Goal: Information Seeking & Learning: Understand process/instructions

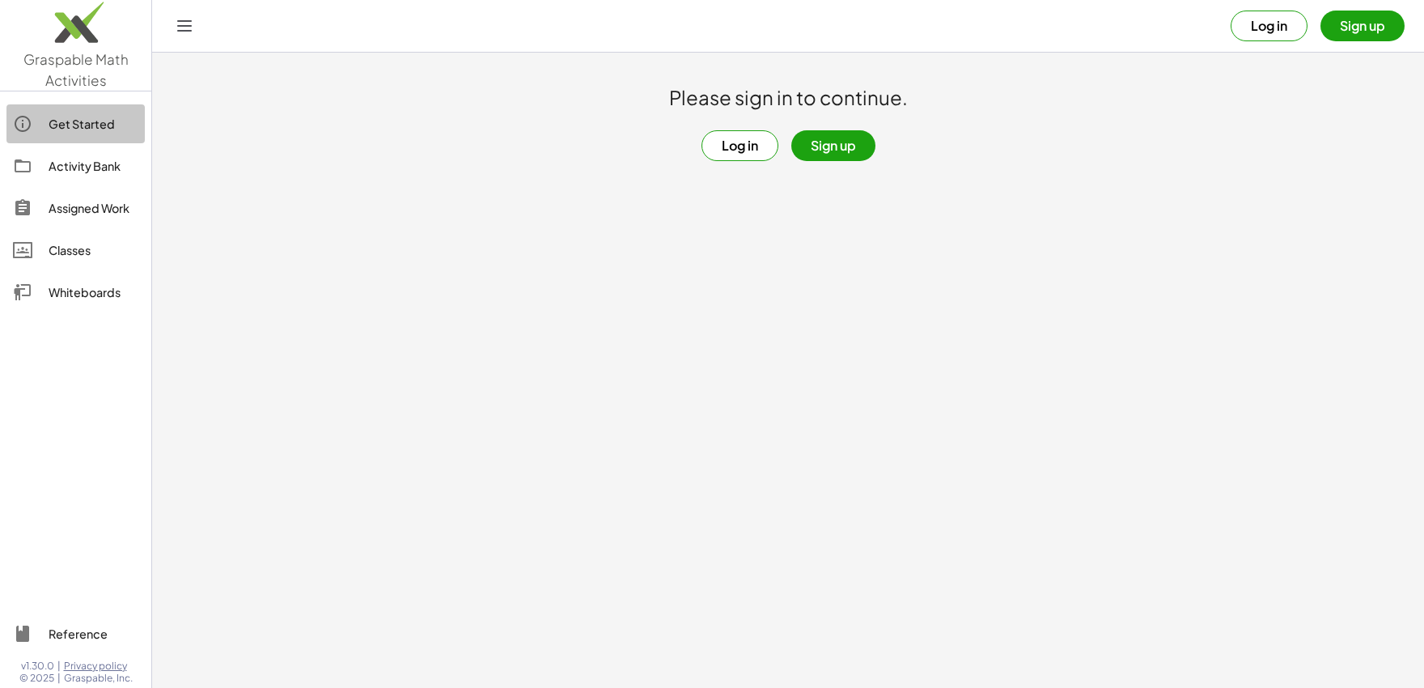
click at [63, 132] on div "Get Started" at bounding box center [94, 123] width 90 height 19
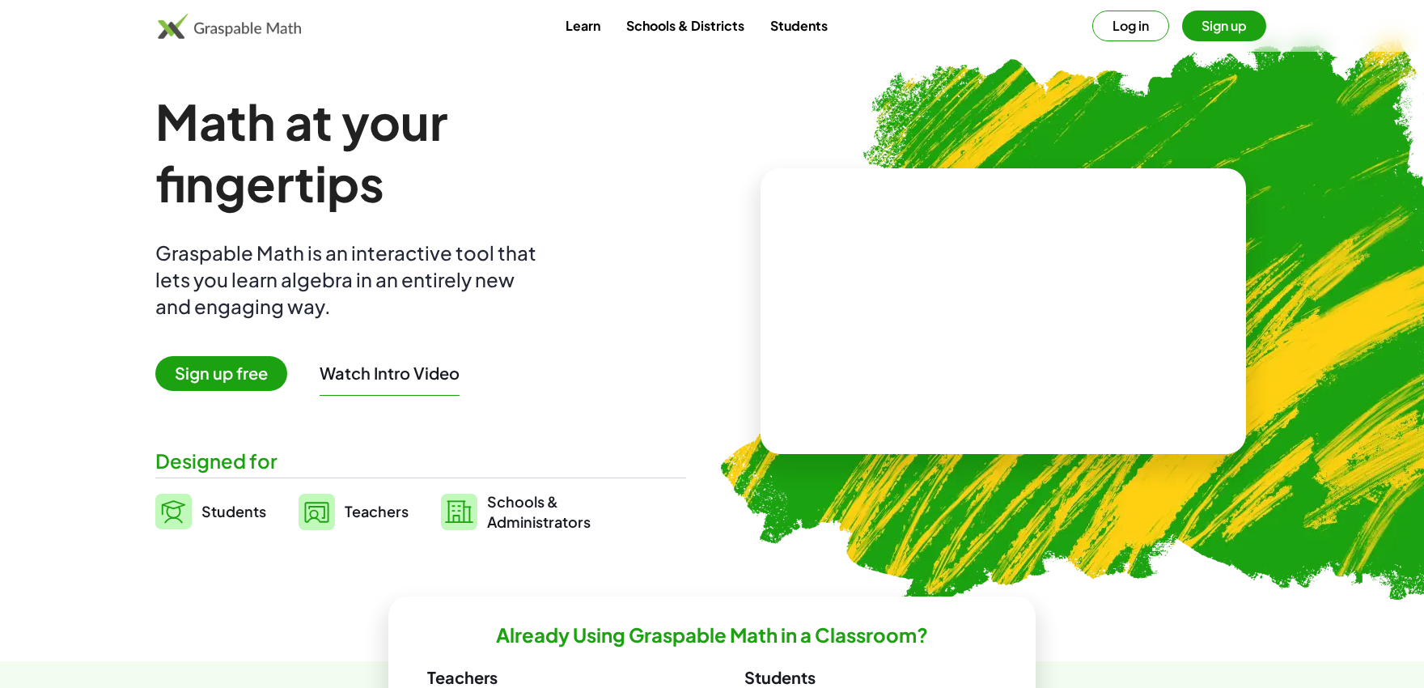
click at [1107, 31] on button "Log in" at bounding box center [1130, 26] width 77 height 31
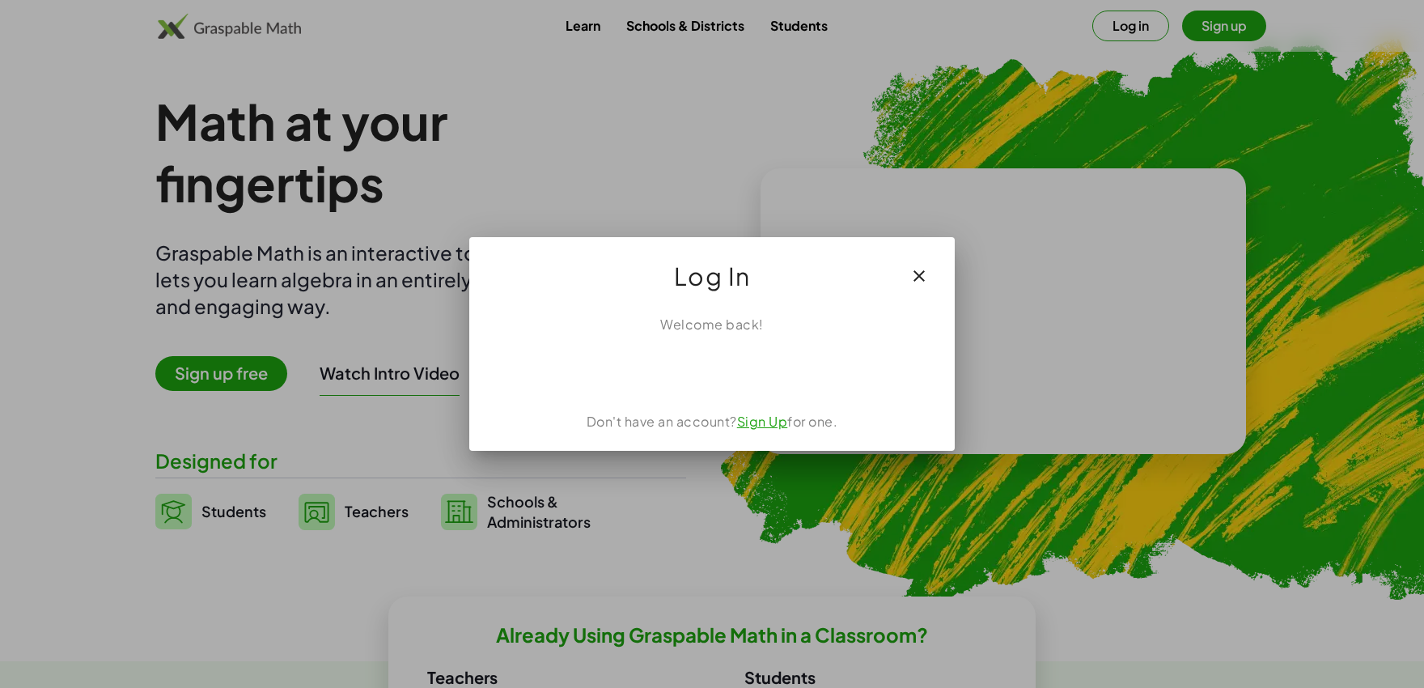
drag, startPoint x: 725, startPoint y: 367, endPoint x: 719, endPoint y: 376, distance: 10.5
click at [725, 371] on div "Sign in with Google. Opens in new tab" at bounding box center [712, 370] width 185 height 36
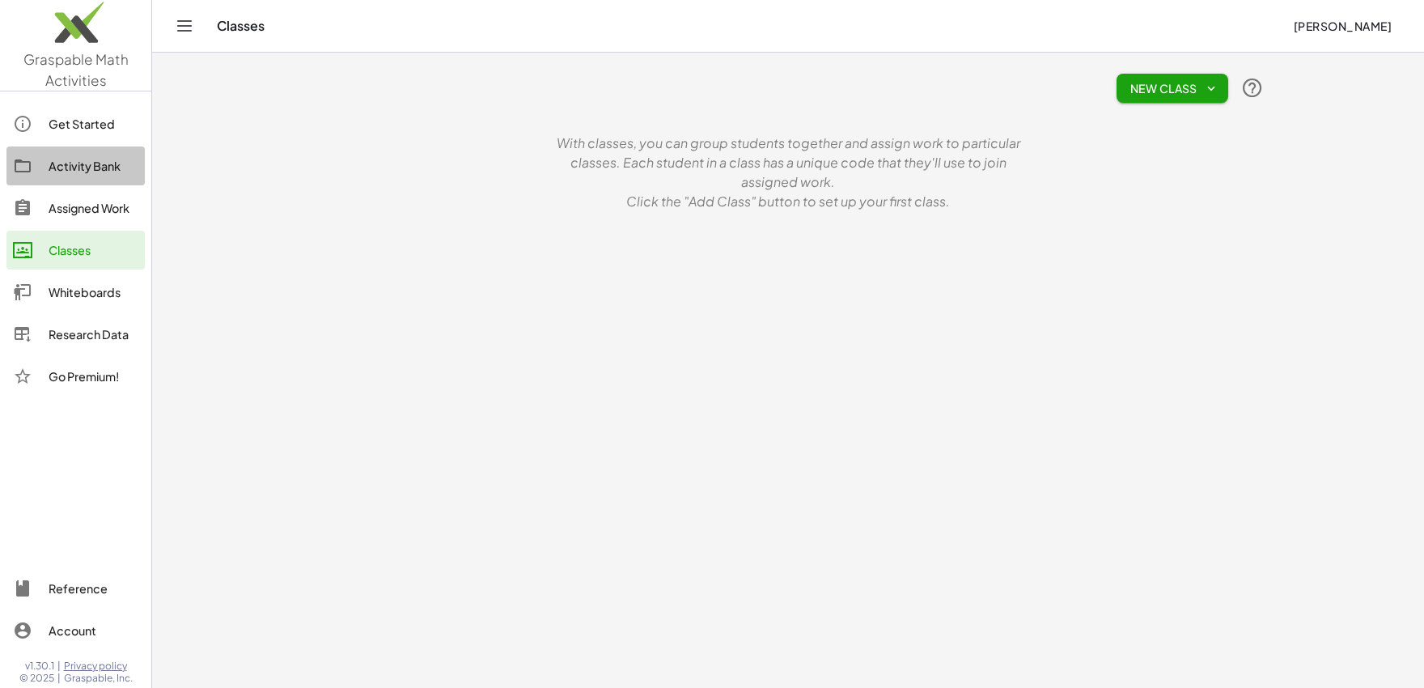
click at [49, 160] on div at bounding box center [31, 165] width 36 height 19
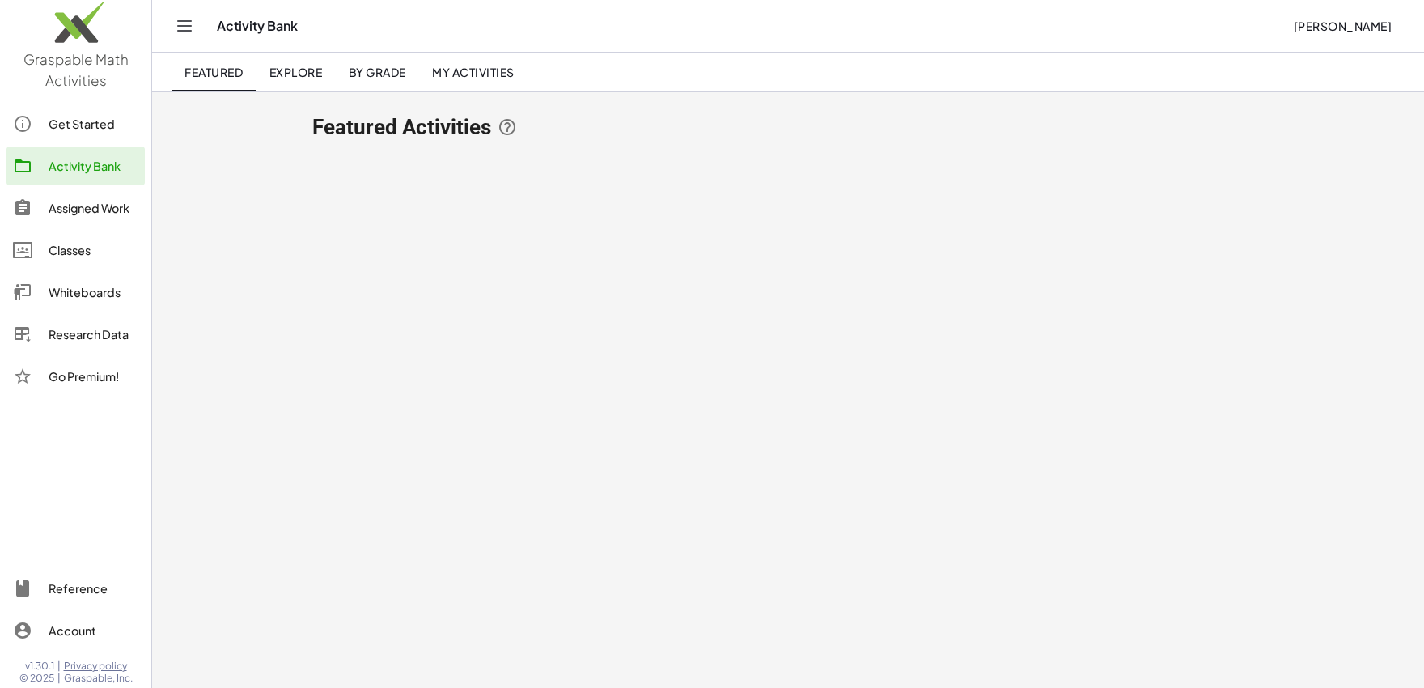
click at [61, 207] on div "Assigned Work" at bounding box center [94, 207] width 90 height 19
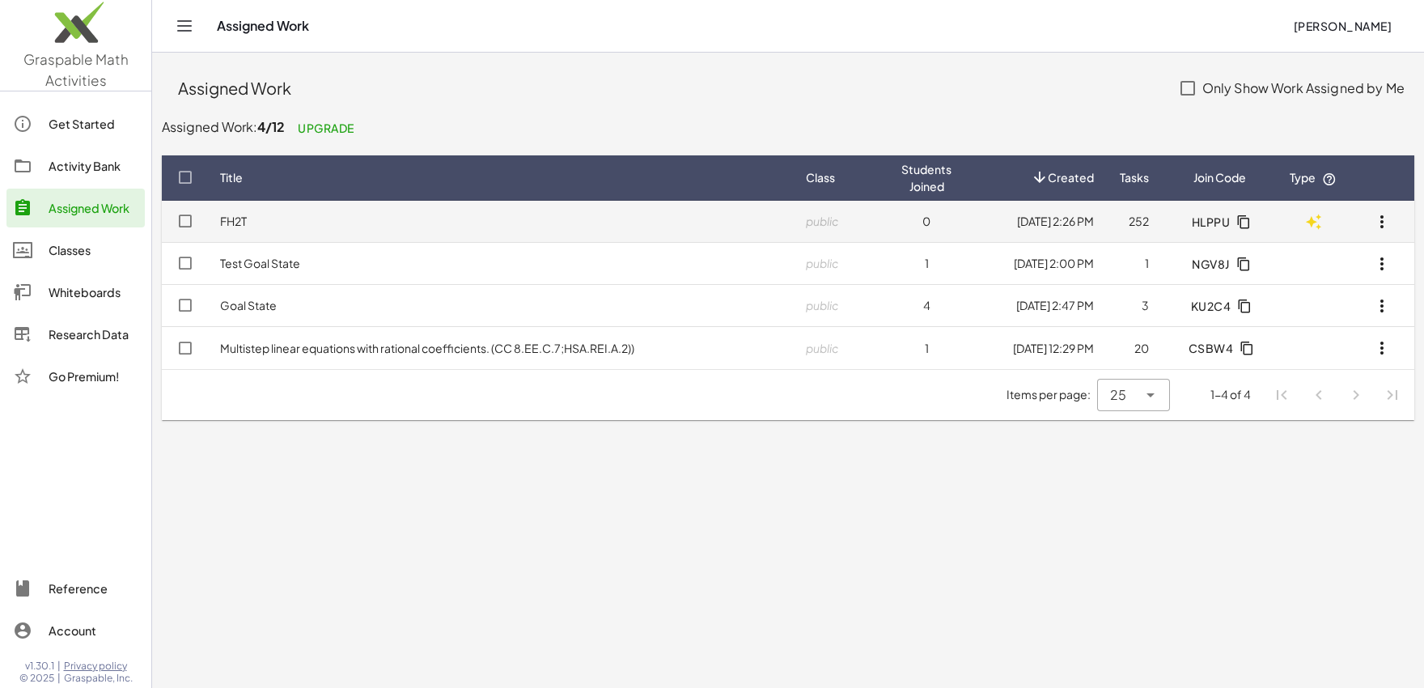
click at [747, 237] on td "FH2T" at bounding box center [500, 222] width 586 height 42
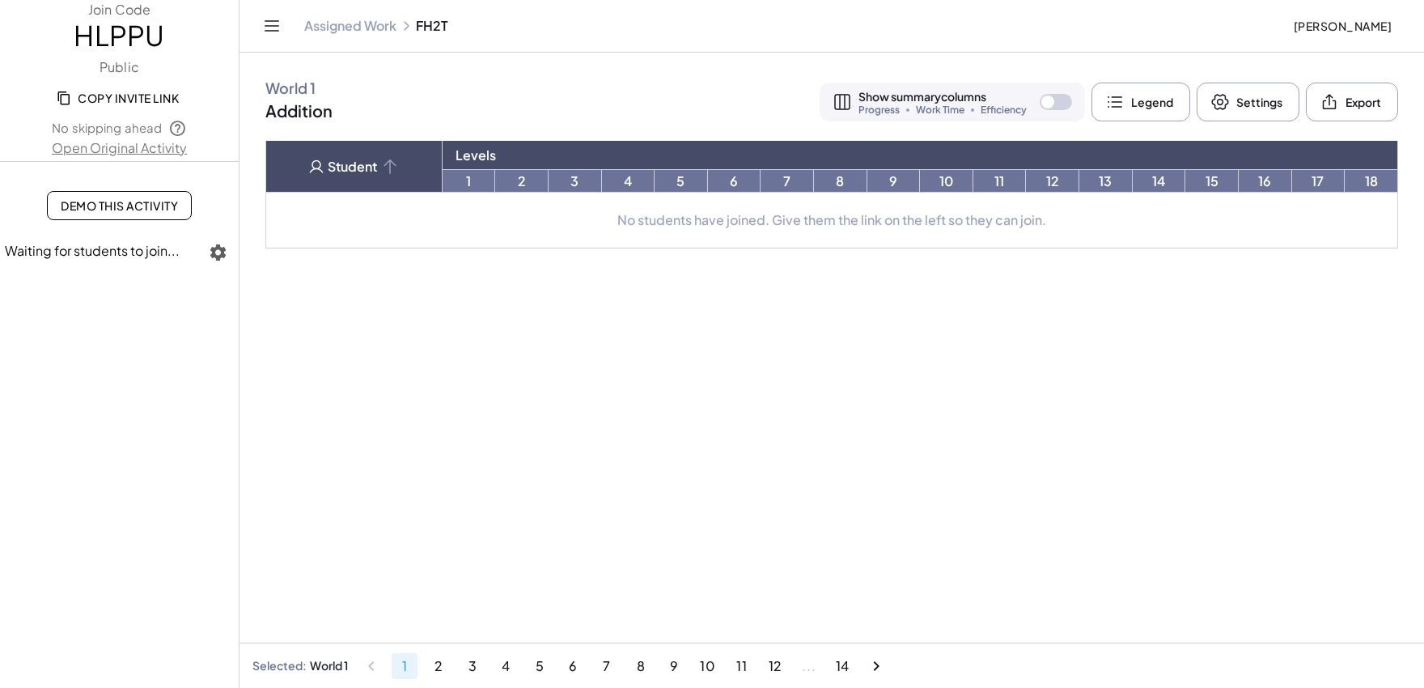
click at [108, 217] on link "Demo This Activity" at bounding box center [119, 205] width 145 height 29
click at [145, 98] on span "Copy Invite Link" at bounding box center [119, 98] width 119 height 15
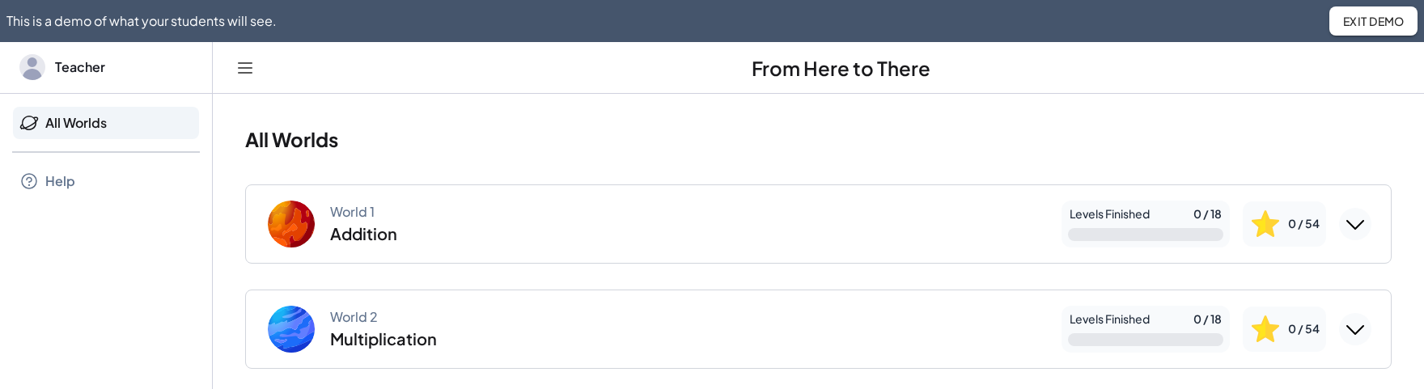
click at [1368, 222] on button "Expand World 1" at bounding box center [1355, 224] width 32 height 32
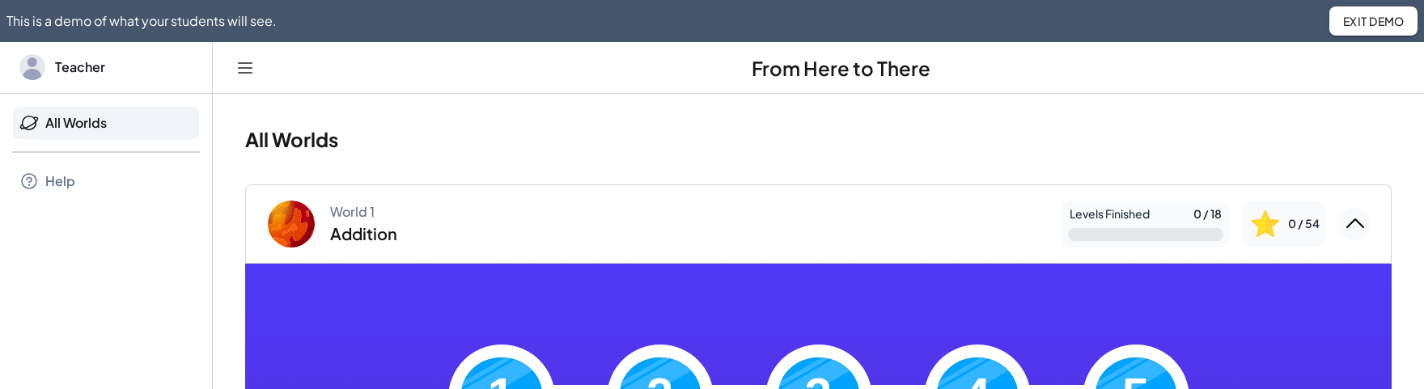
scroll to position [98, 0]
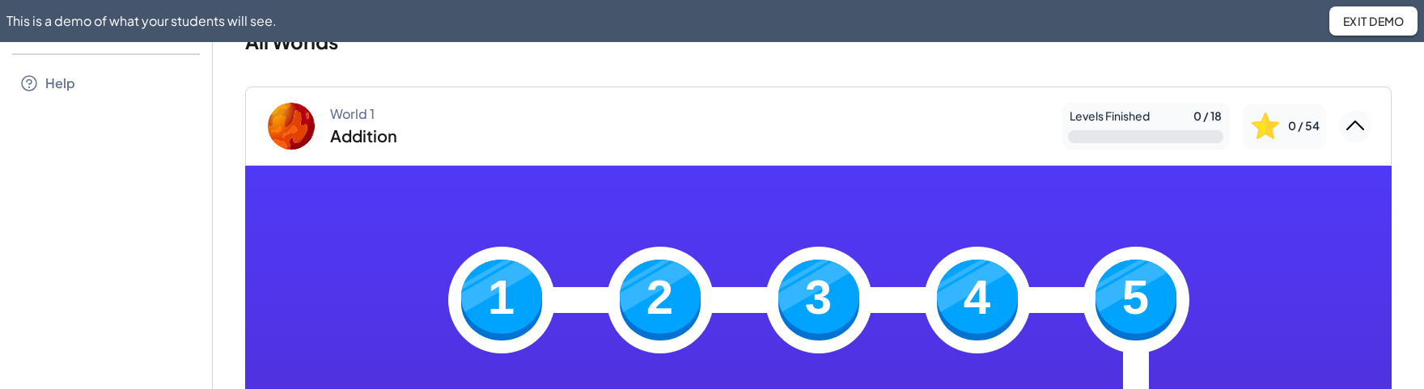
click at [508, 267] on img at bounding box center [501, 300] width 81 height 81
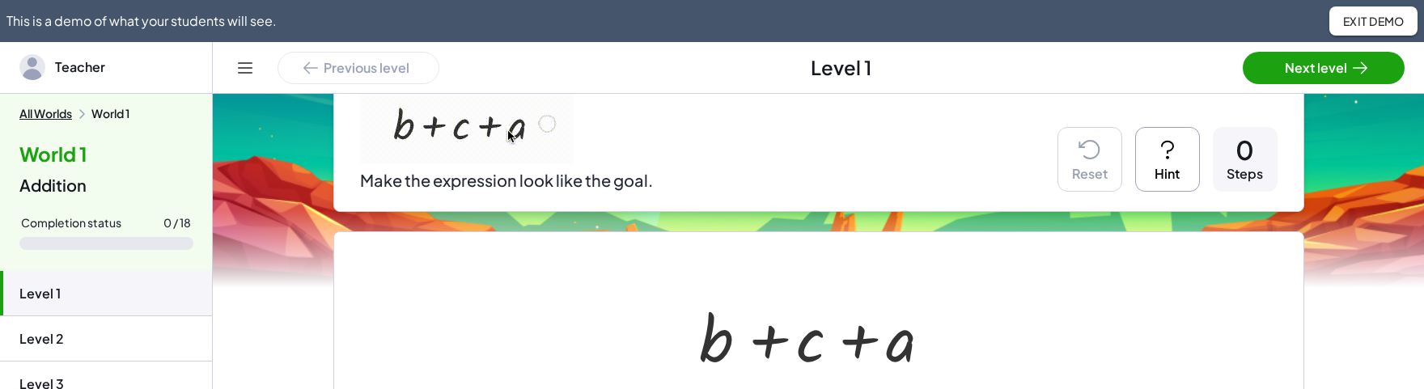
scroll to position [294, 0]
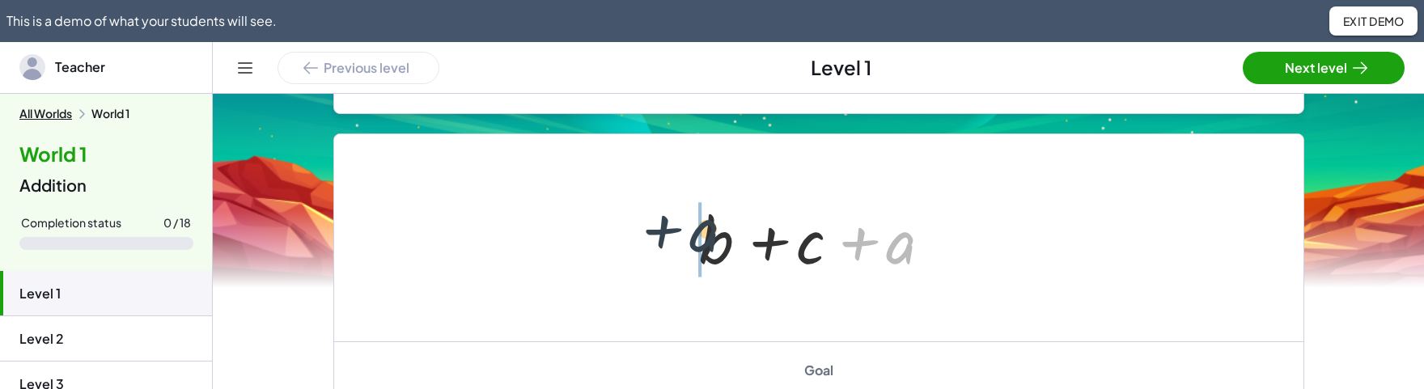
drag, startPoint x: 907, startPoint y: 192, endPoint x: 646, endPoint y: 187, distance: 261.4
click at [646, 187] on div "+ a + b + c + a" at bounding box center [818, 237] width 969 height 207
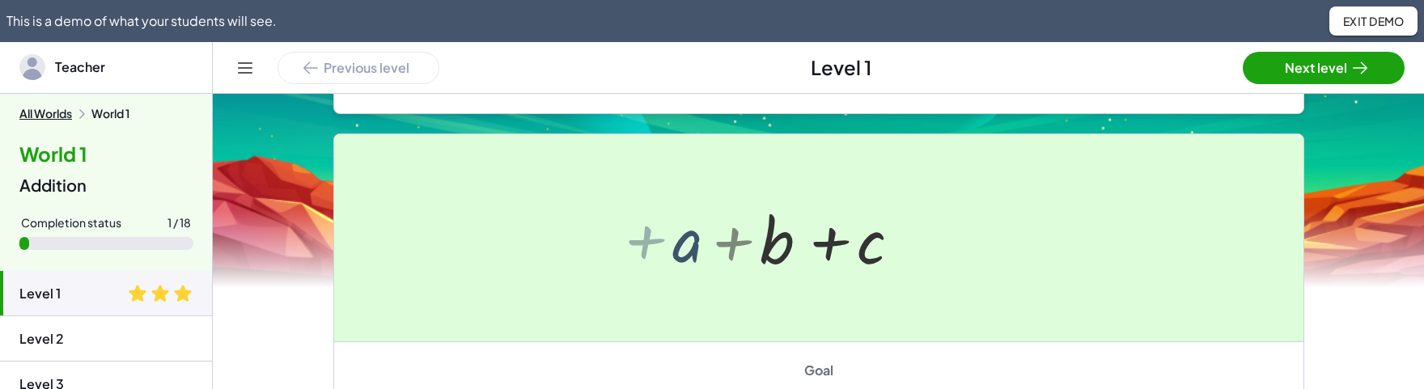
scroll to position [356, 0]
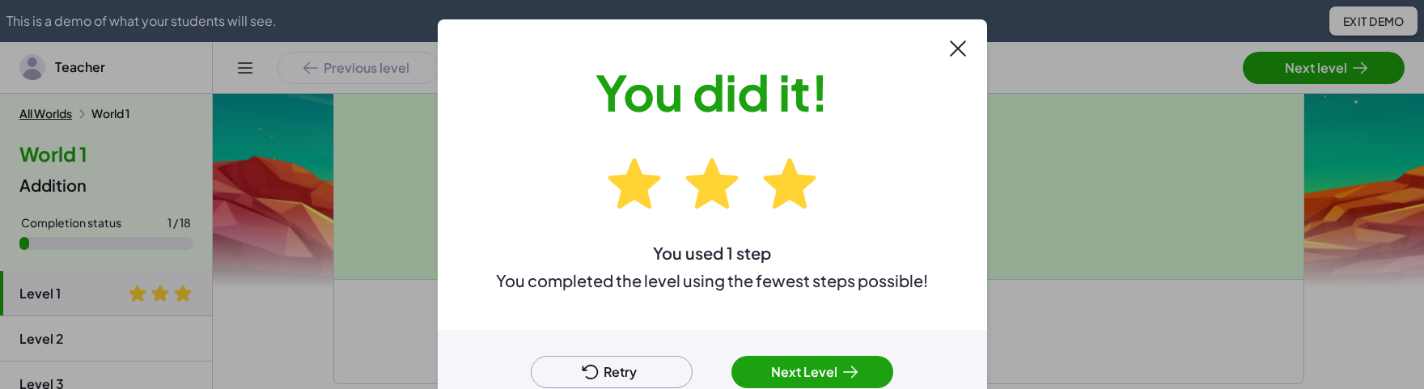
click at [770, 376] on button "Next Level" at bounding box center [812, 372] width 162 height 32
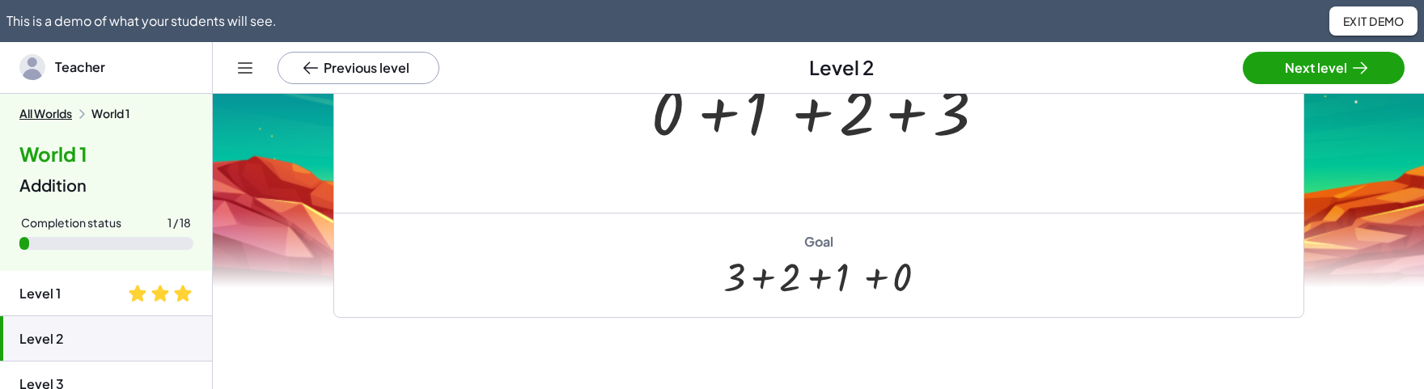
scroll to position [258, 0]
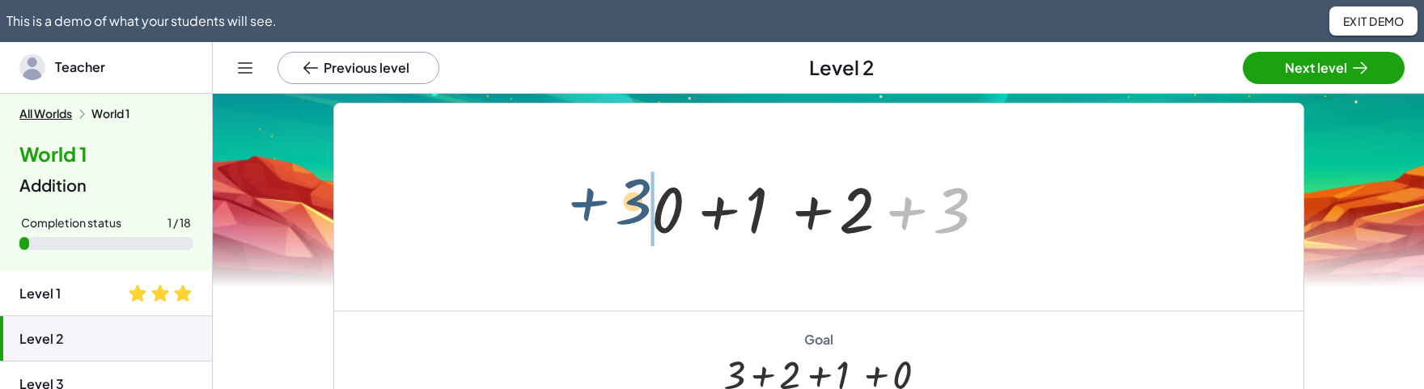
drag, startPoint x: 937, startPoint y: 212, endPoint x: 686, endPoint y: 199, distance: 251.1
click at [612, 207] on div "+ 3 + 0 + 1 + 2 + 3" at bounding box center [818, 207] width 969 height 207
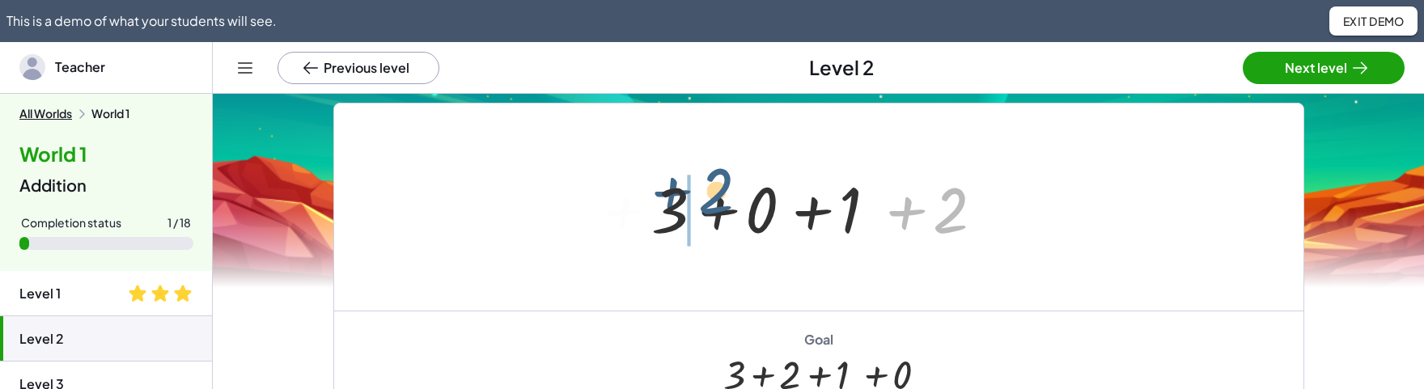
drag, startPoint x: 952, startPoint y: 224, endPoint x: 733, endPoint y: 209, distance: 219.8
click at [729, 212] on div at bounding box center [824, 207] width 362 height 83
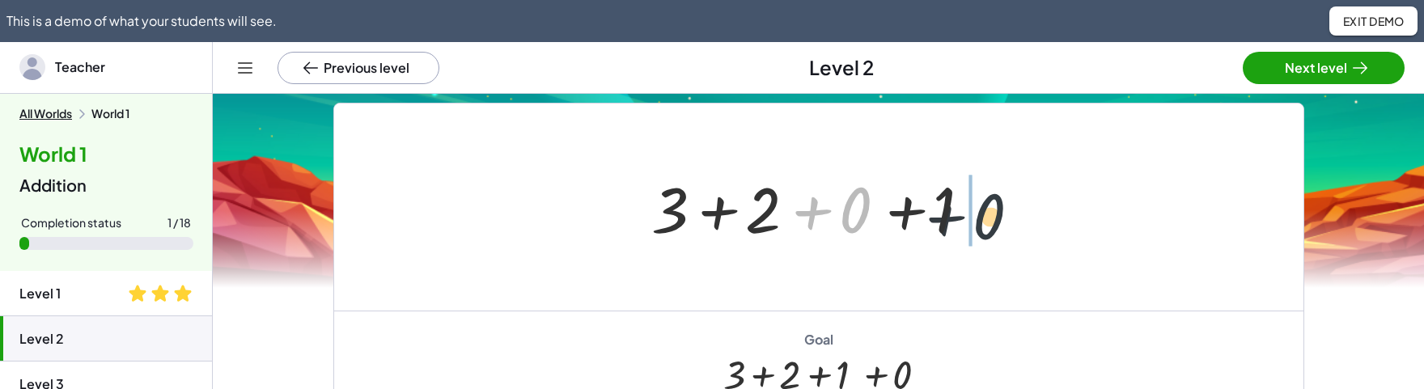
drag, startPoint x: 849, startPoint y: 215, endPoint x: 988, endPoint y: 219, distance: 139.2
click at [988, 219] on div at bounding box center [824, 207] width 362 height 83
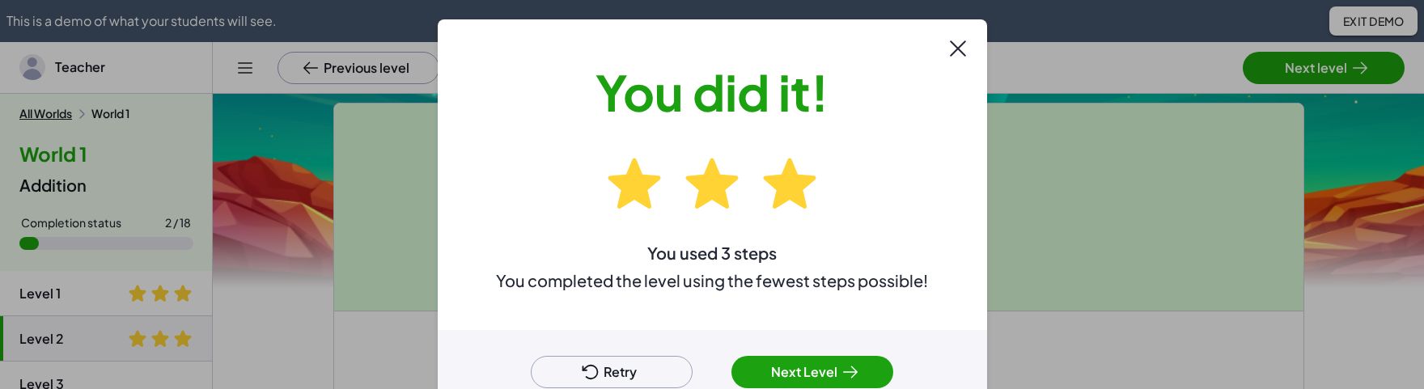
click at [807, 368] on button "Next Level" at bounding box center [812, 372] width 162 height 32
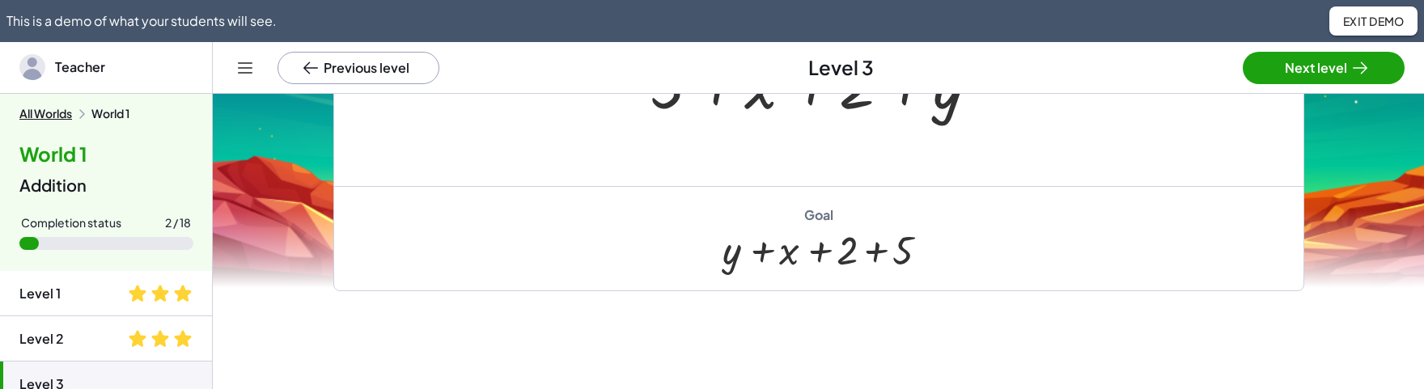
scroll to position [160, 0]
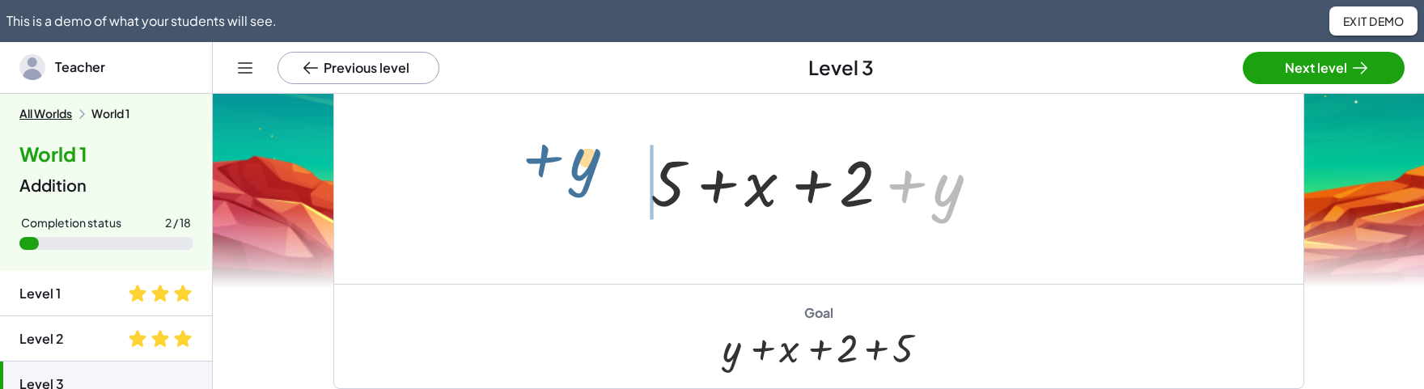
drag, startPoint x: 937, startPoint y: 202, endPoint x: 570, endPoint y: 178, distance: 367.3
click at [570, 178] on div "+ y + 5 + x + 2 + y" at bounding box center [818, 180] width 969 height 207
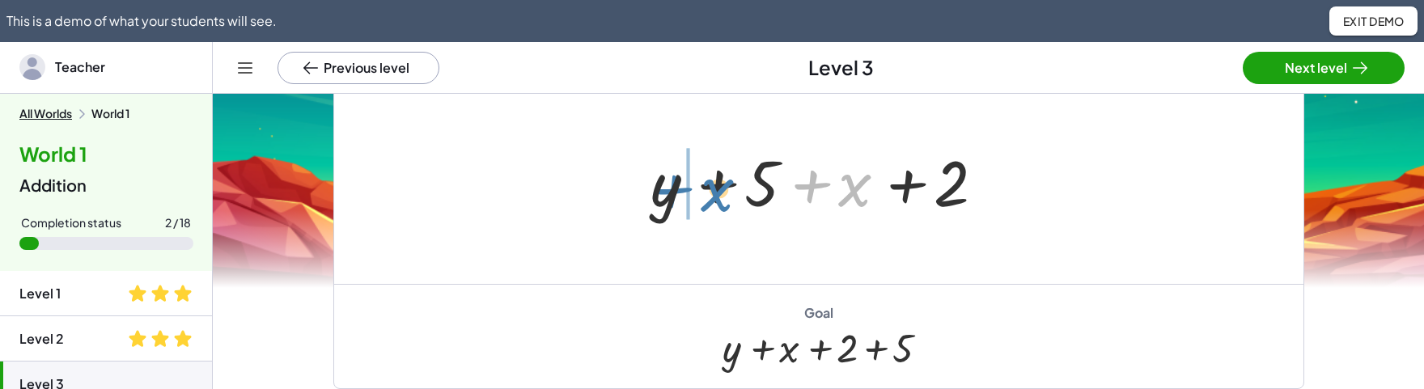
drag, startPoint x: 834, startPoint y: 193, endPoint x: 699, endPoint y: 193, distance: 135.1
click at [700, 193] on div at bounding box center [824, 180] width 364 height 83
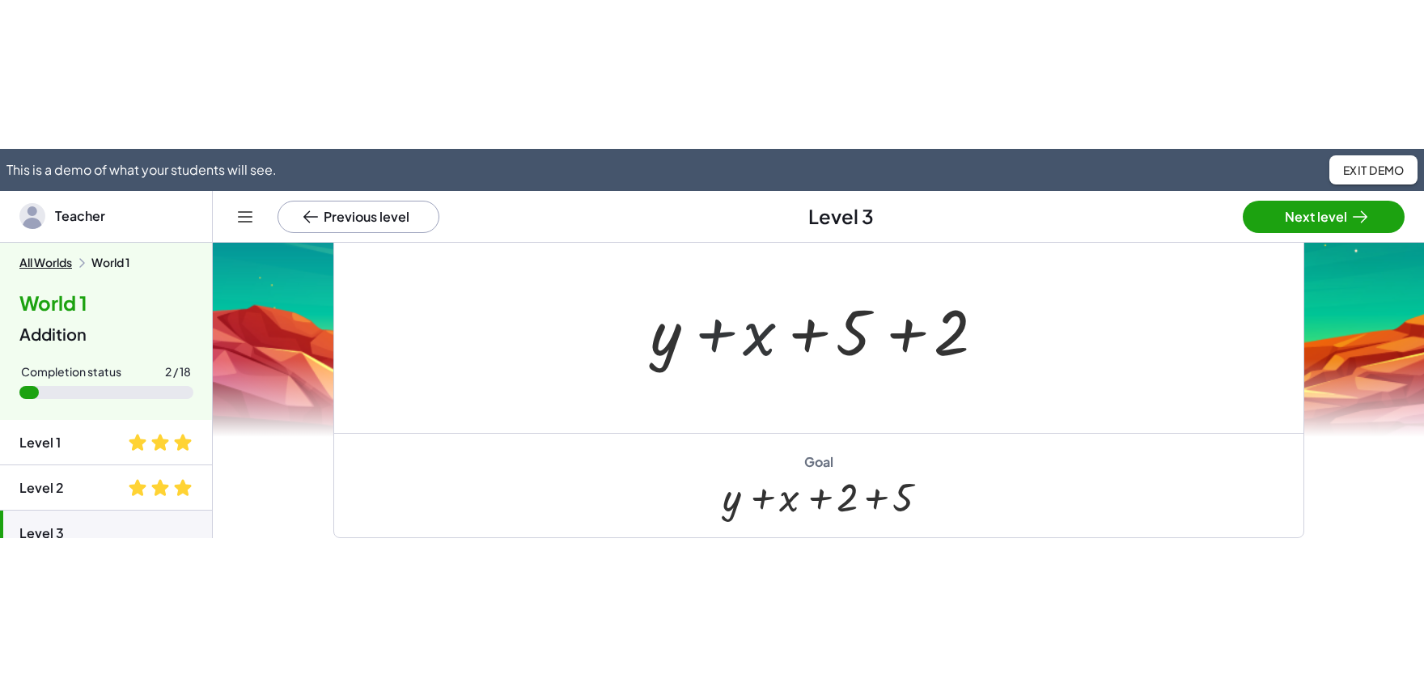
scroll to position [0, 0]
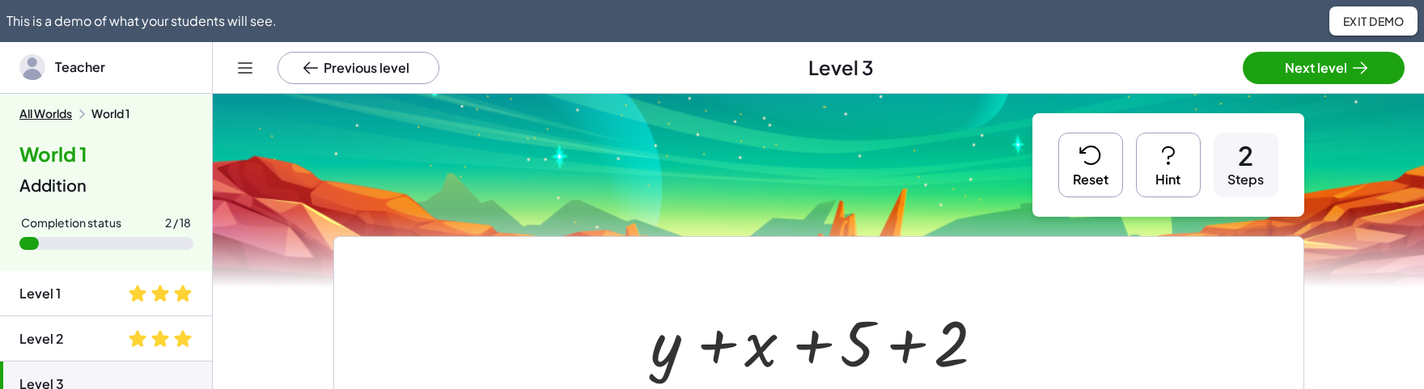
click at [1155, 176] on button "Hint" at bounding box center [1168, 165] width 65 height 65
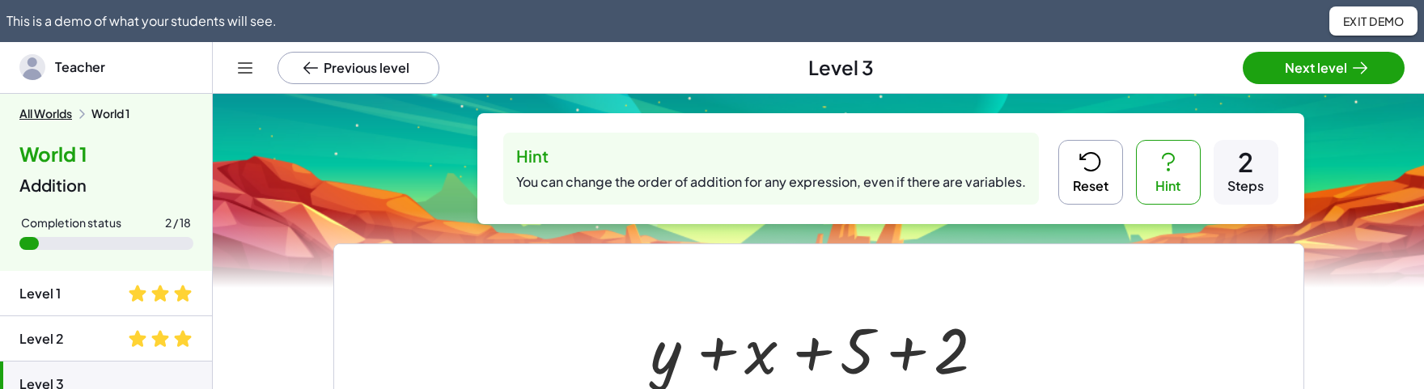
click at [1156, 187] on button "Hint" at bounding box center [1168, 172] width 65 height 65
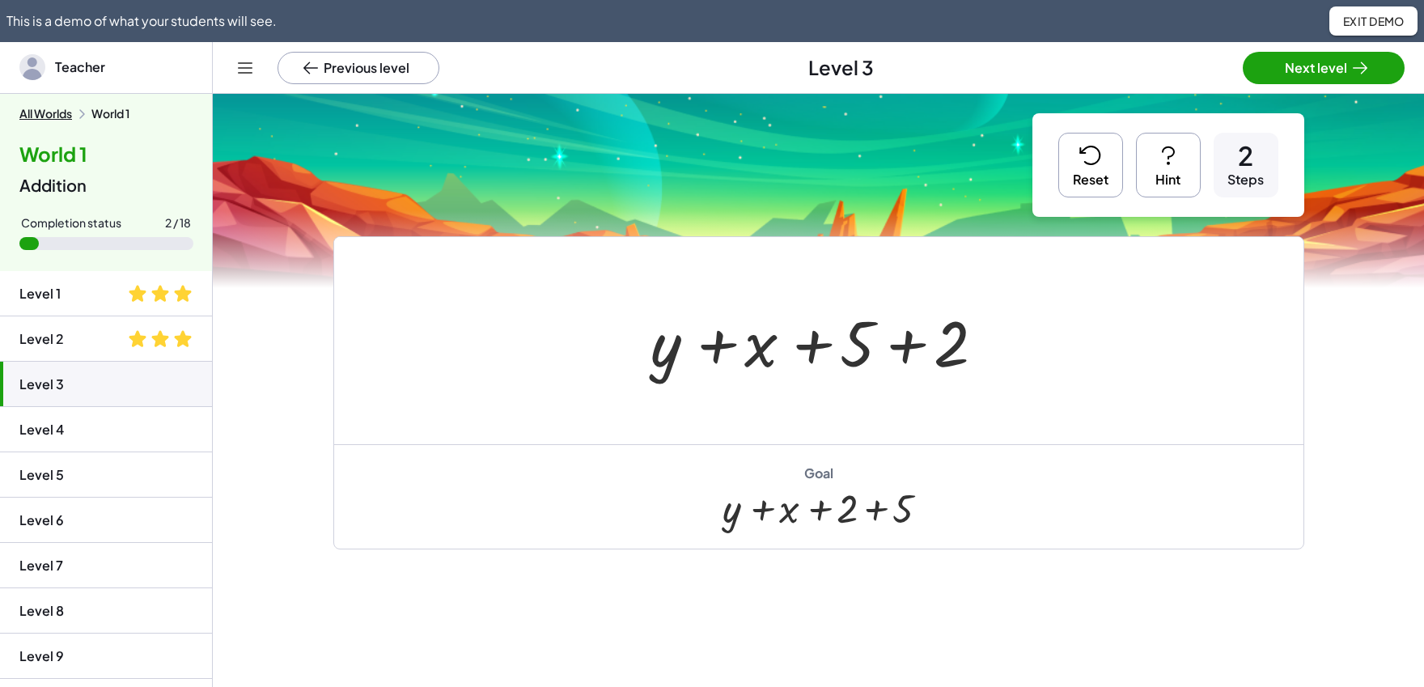
click at [1358, 63] on icon at bounding box center [1359, 67] width 19 height 19
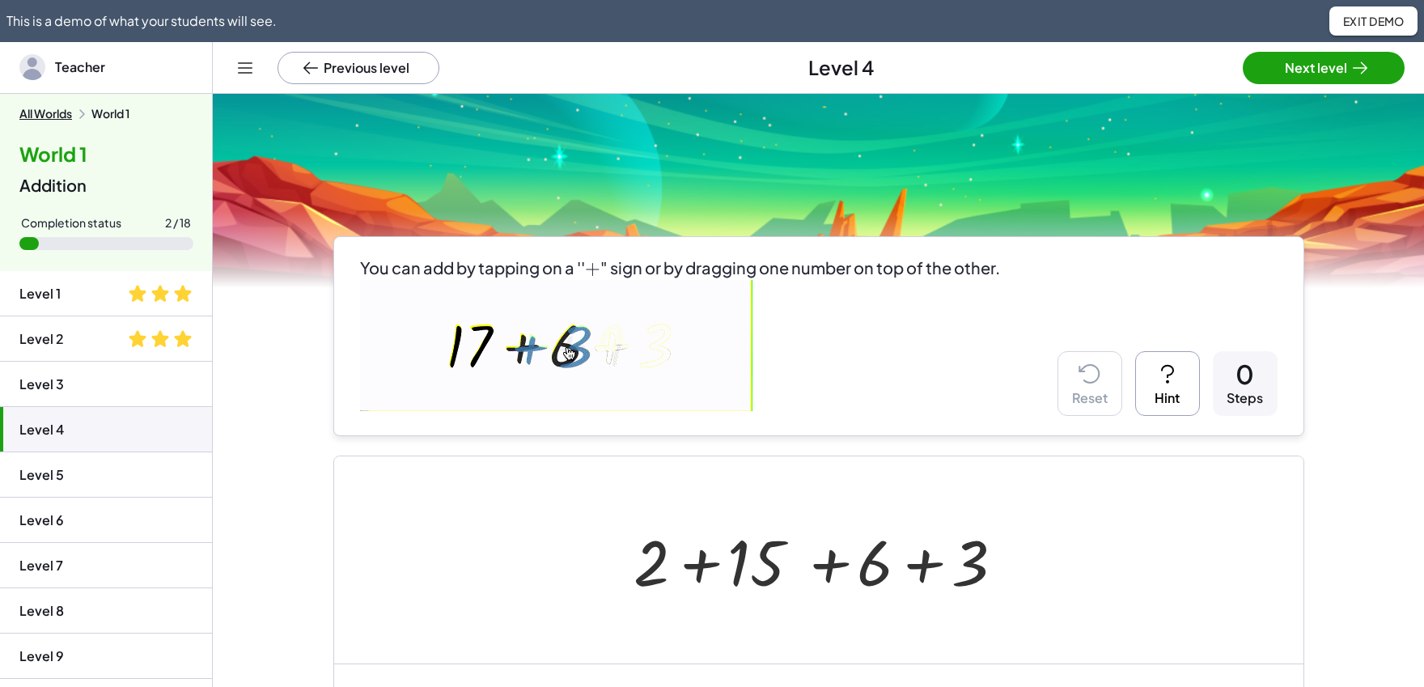
click at [1370, 26] on span "Exit Demo" at bounding box center [1373, 21] width 62 height 15
click at [1352, 23] on span "Exit Demo" at bounding box center [1373, 21] width 62 height 15
click at [331, 65] on button "Previous level" at bounding box center [359, 68] width 162 height 32
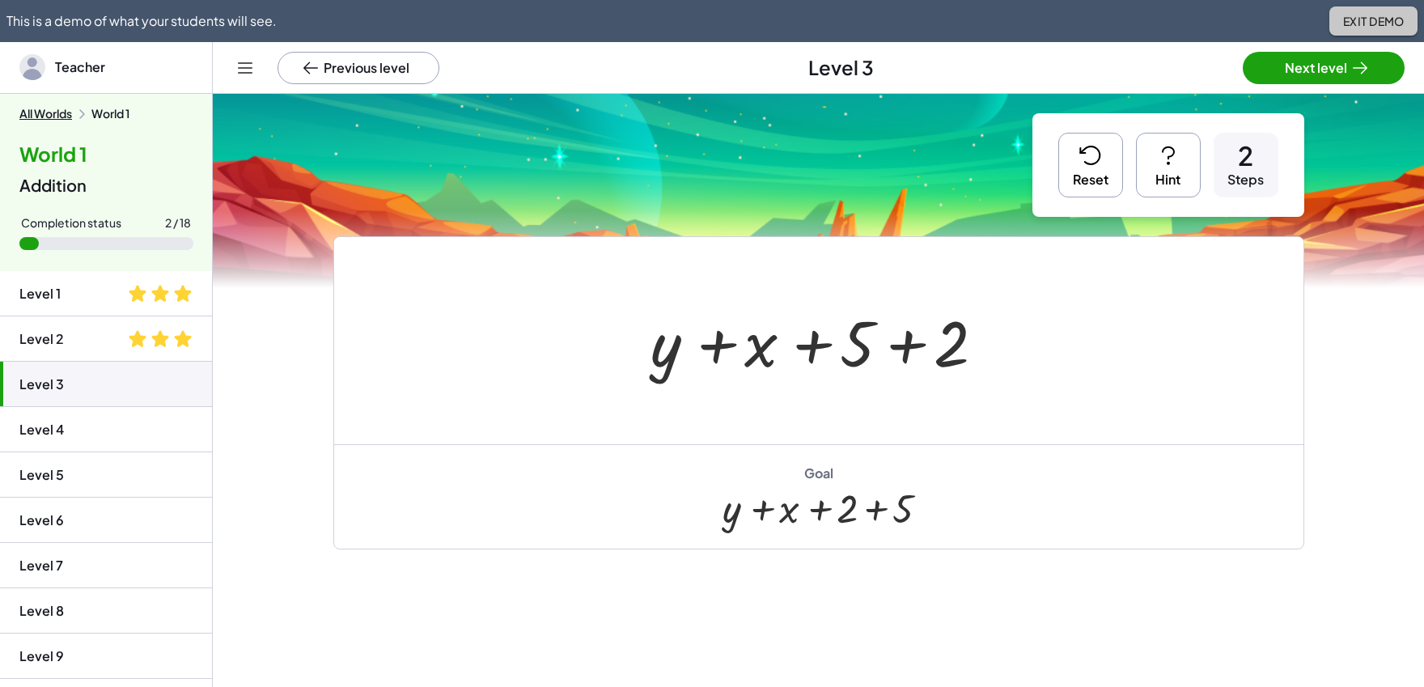
click at [1356, 21] on span "Exit Demo" at bounding box center [1373, 21] width 62 height 15
click at [1357, 20] on span "Exit Demo" at bounding box center [1373, 21] width 62 height 15
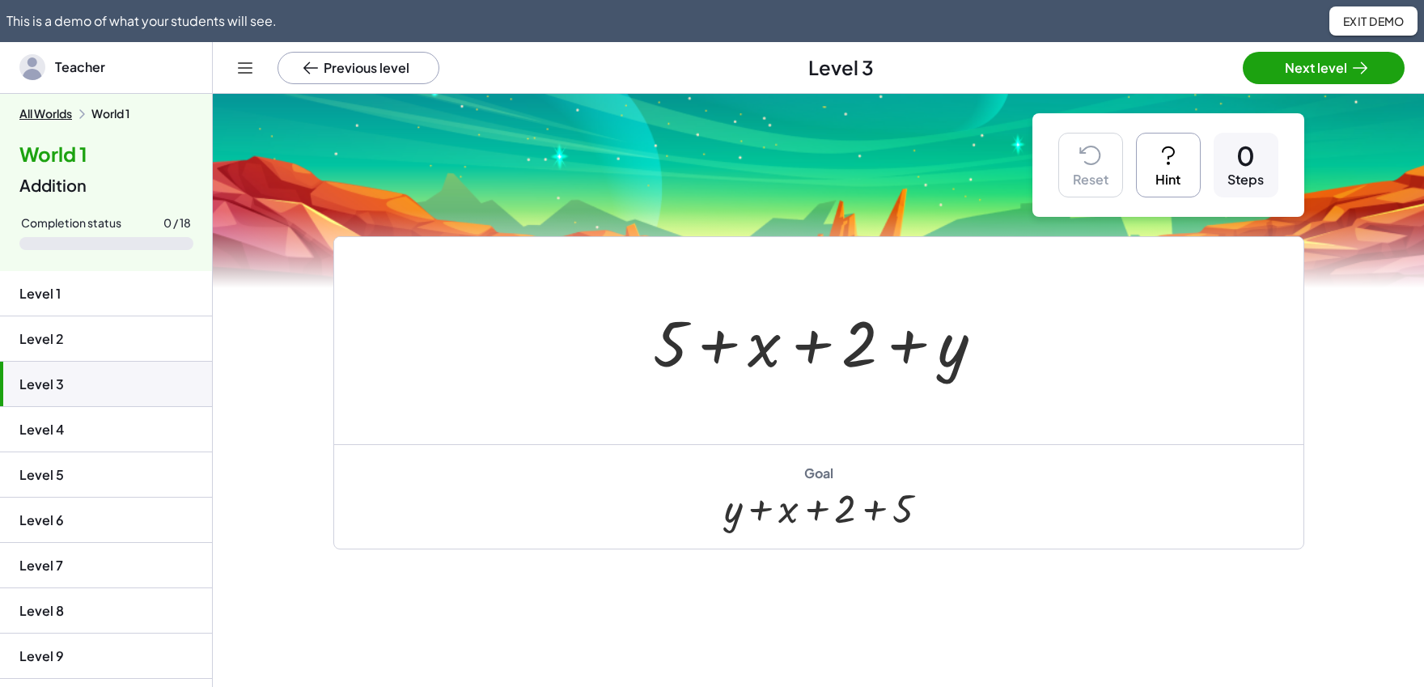
click at [337, 64] on button "Previous level" at bounding box center [359, 68] width 162 height 32
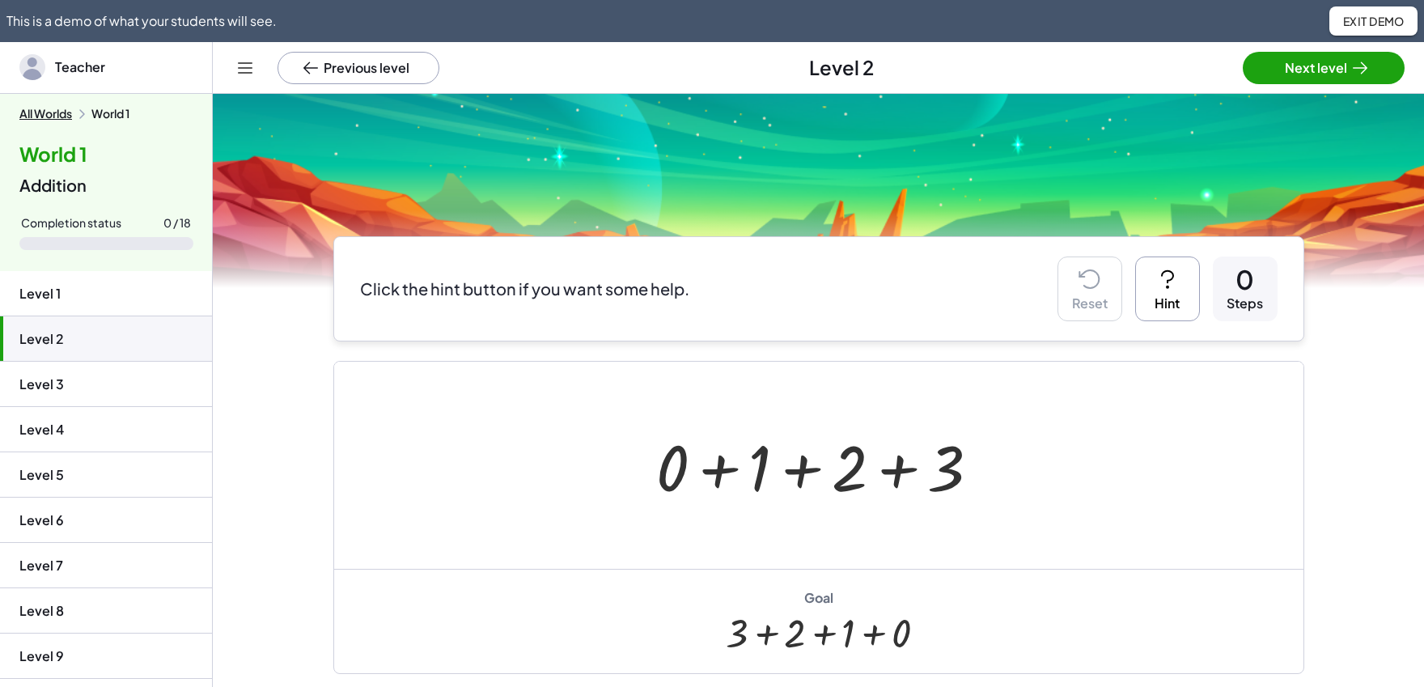
click at [1355, 94] on div "Drag terms to commute. Blue lines show you where you can drop the term. Make th…" at bounding box center [818, 495] width 1211 height 802
click at [1353, 67] on icon at bounding box center [1359, 67] width 19 height 19
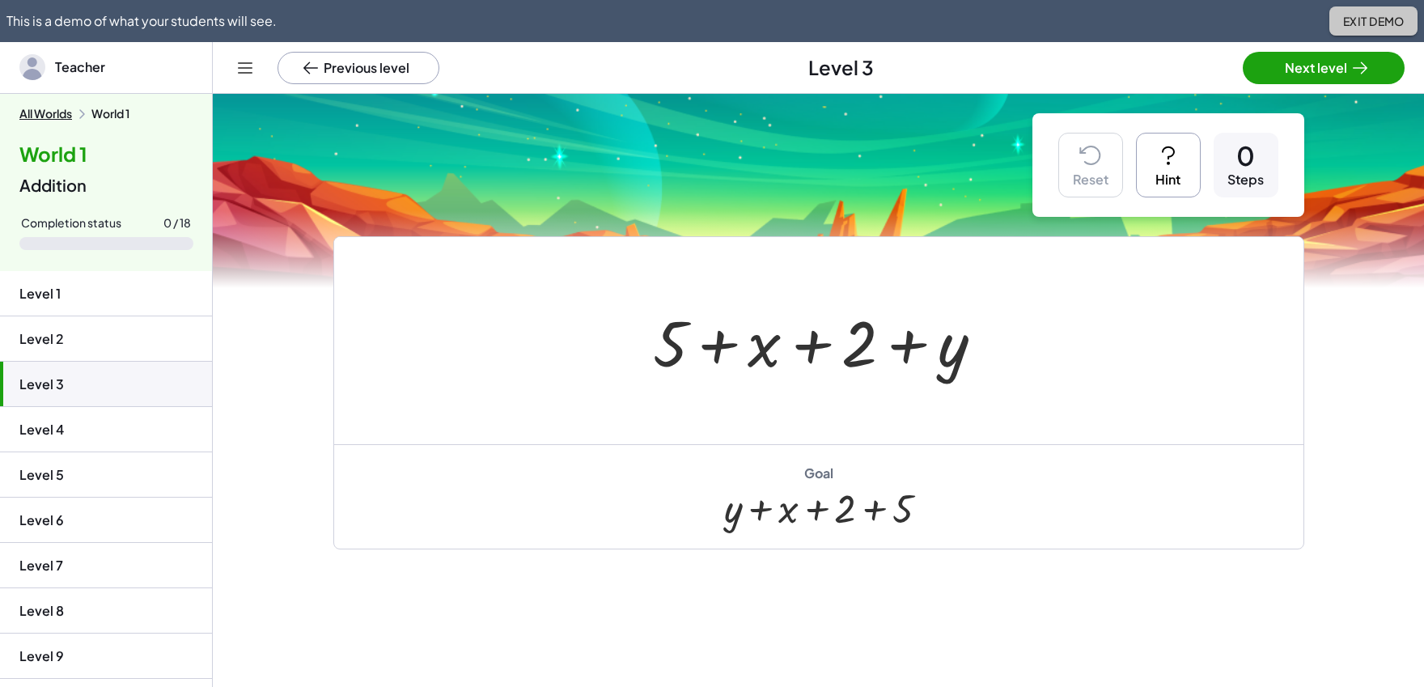
click at [1369, 14] on span "Exit Demo" at bounding box center [1373, 21] width 62 height 15
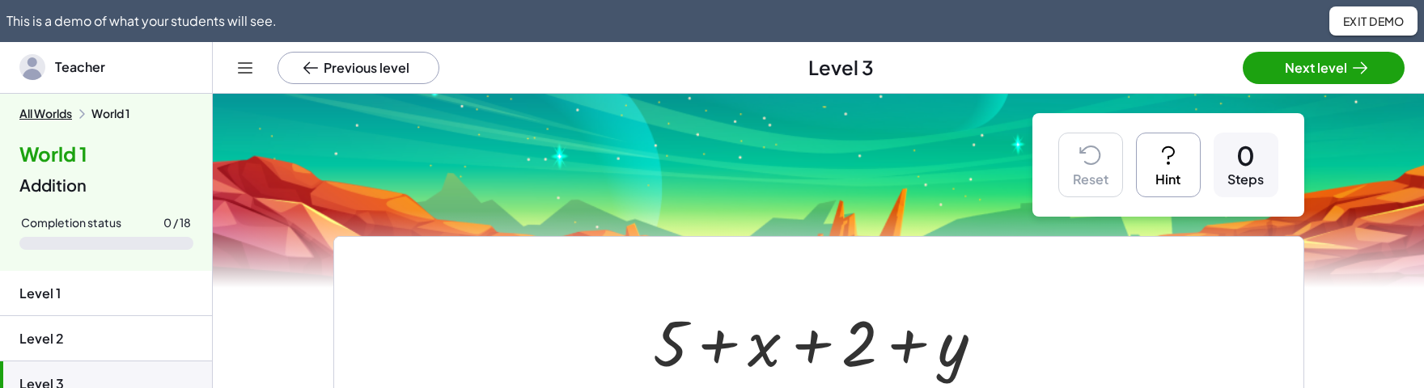
click at [1383, 15] on span "Exit Demo" at bounding box center [1373, 21] width 62 height 15
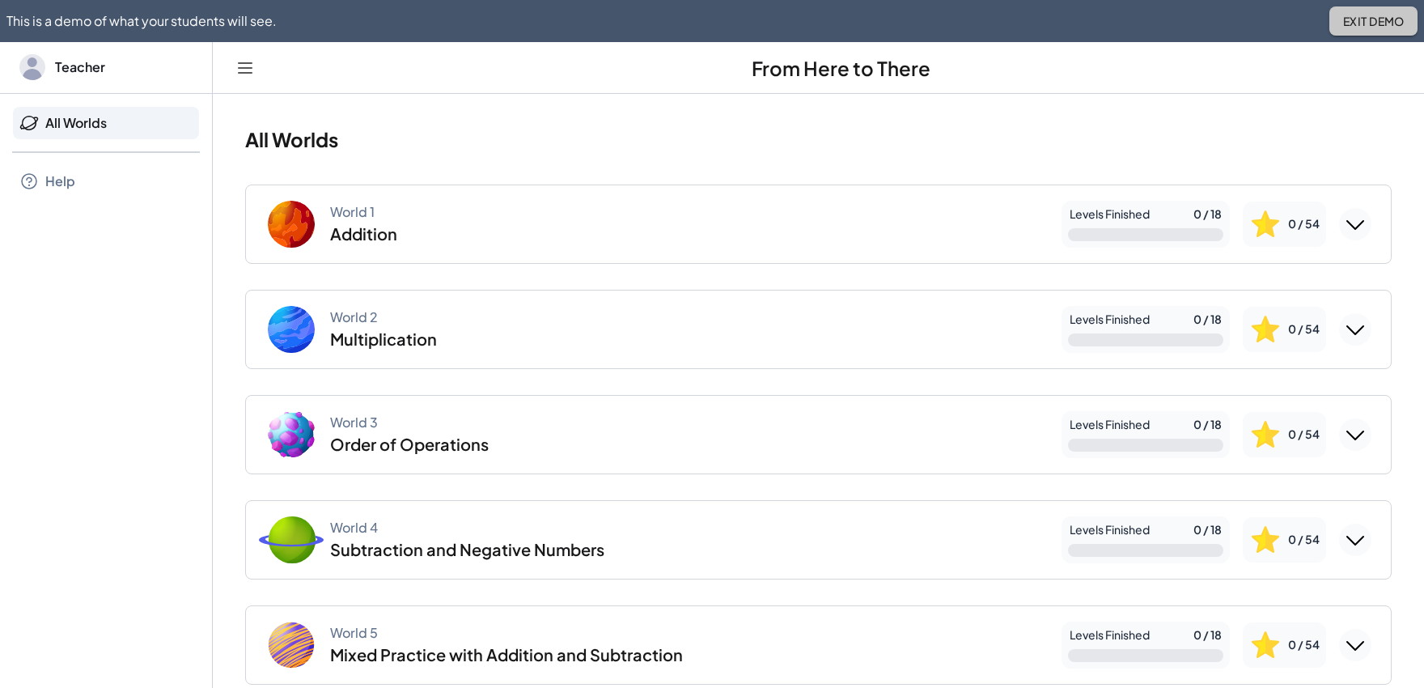
click at [1373, 23] on span "Exit Demo" at bounding box center [1373, 21] width 62 height 15
